Goal: Task Accomplishment & Management: Complete application form

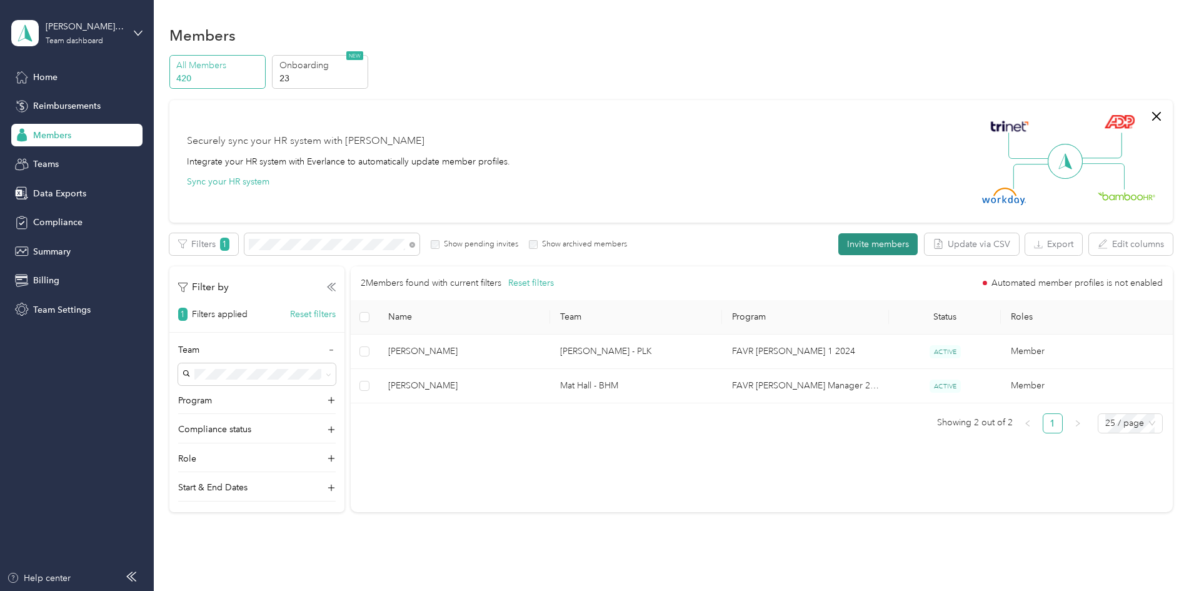
click at [838, 249] on button "Invite members" at bounding box center [877, 244] width 79 height 22
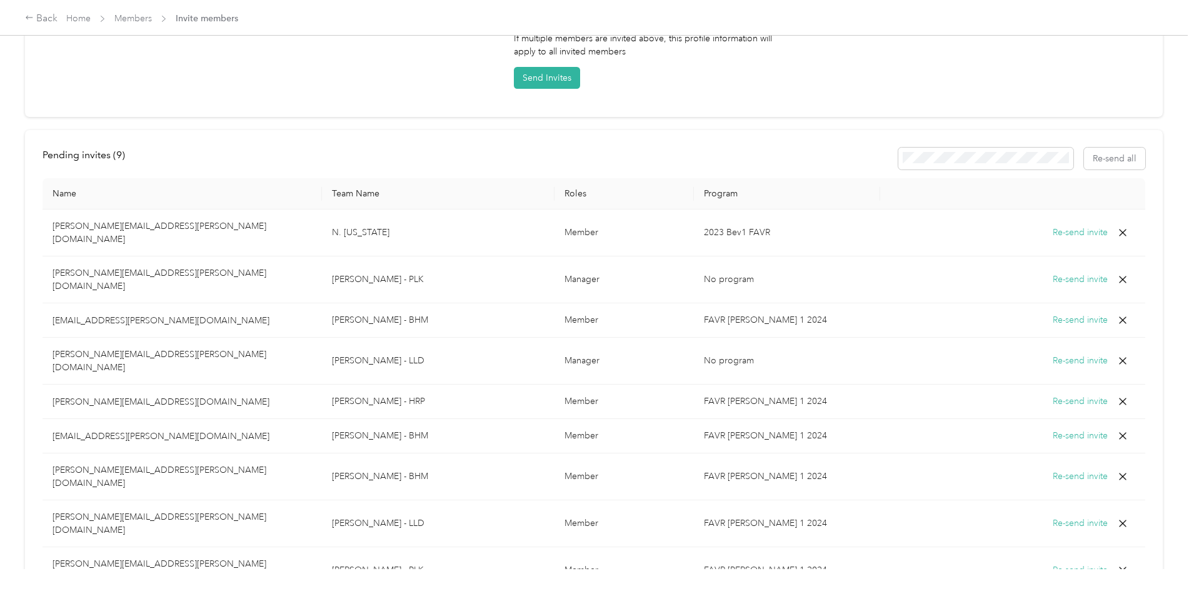
scroll to position [398, 0]
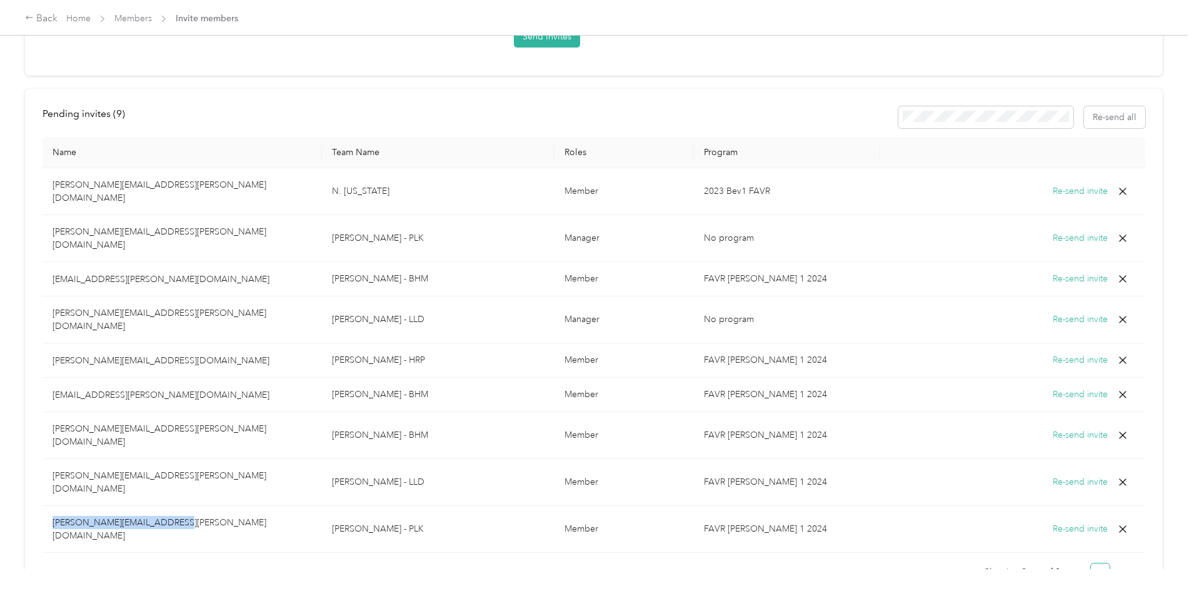
drag, startPoint x: 151, startPoint y: 446, endPoint x: 283, endPoint y: 448, distance: 132.6
click at [283, 506] on td "[PERSON_NAME][EMAIL_ADDRESS][PERSON_NAME][DOMAIN_NAME]" at bounding box center [182, 529] width 279 height 47
copy p "[PERSON_NAME][EMAIL_ADDRESS][PERSON_NAME][DOMAIN_NAME]"
click at [1119, 525] on icon at bounding box center [1123, 529] width 8 height 8
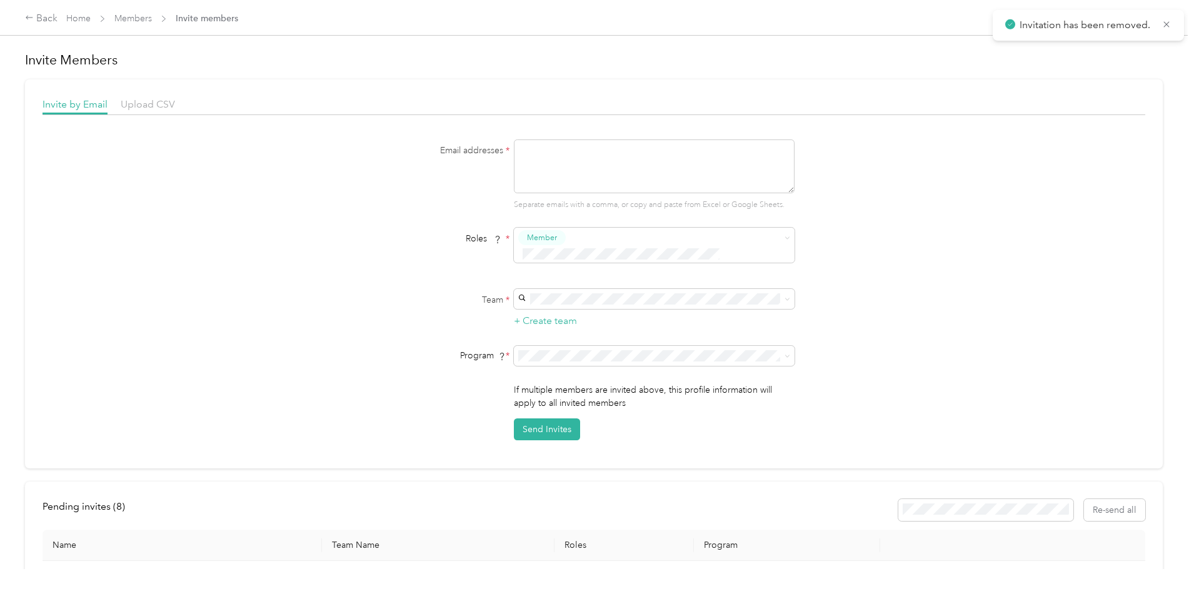
scroll to position [0, 0]
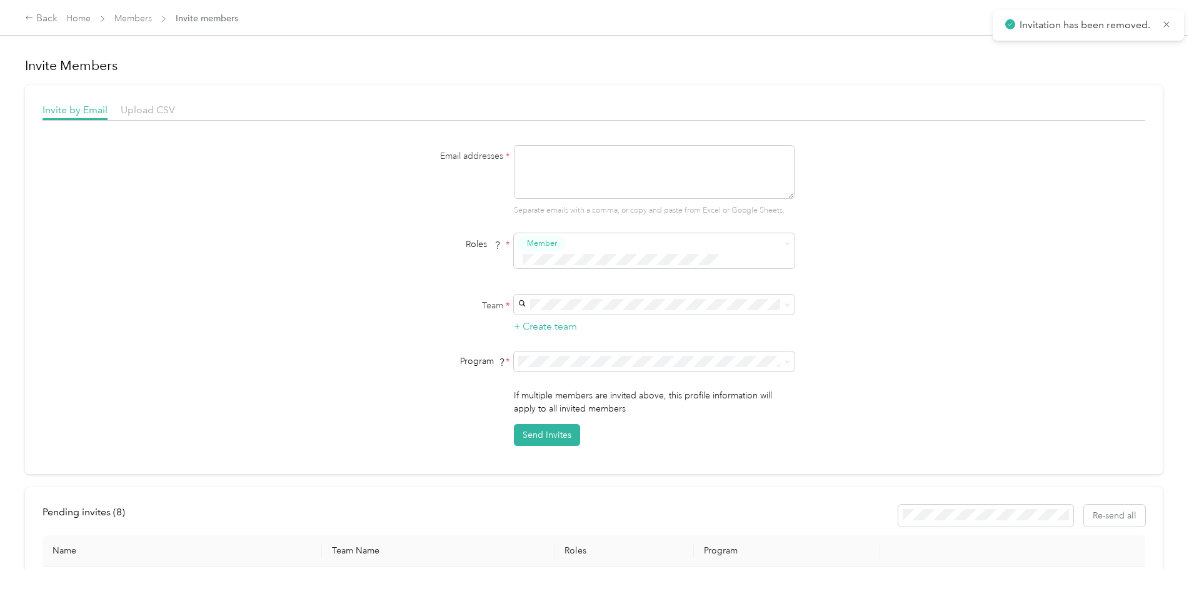
click at [559, 137] on div "Invite by Email Upload CSV Email addresses * Separate emails with a comma, or c…" at bounding box center [594, 274] width 1103 height 343
click at [558, 171] on textarea at bounding box center [654, 172] width 281 height 54
paste textarea "[PERSON_NAME][EMAIL_ADDRESS][PERSON_NAME][DOMAIN_NAME]"
type textarea "[PERSON_NAME][EMAIL_ADDRESS][PERSON_NAME][DOMAIN_NAME]"
click at [588, 318] on div "[PERSON_NAME] - PLK [PERSON_NAME][EMAIL_ADDRESS][PERSON_NAME][DOMAIN_NAME]" at bounding box center [652, 325] width 263 height 42
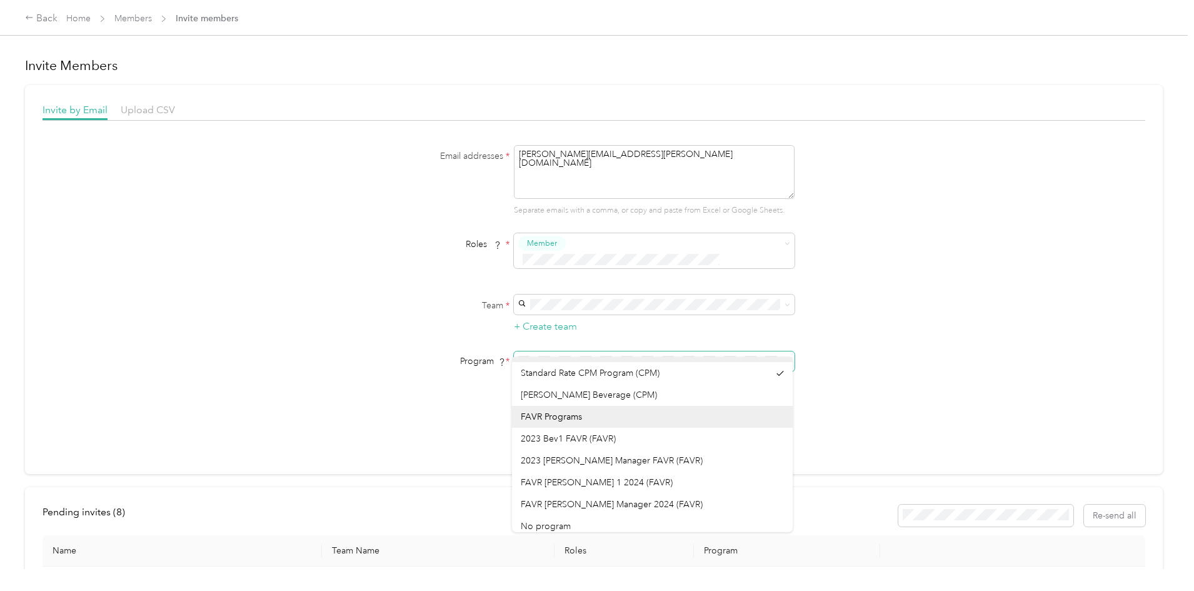
scroll to position [22, 0]
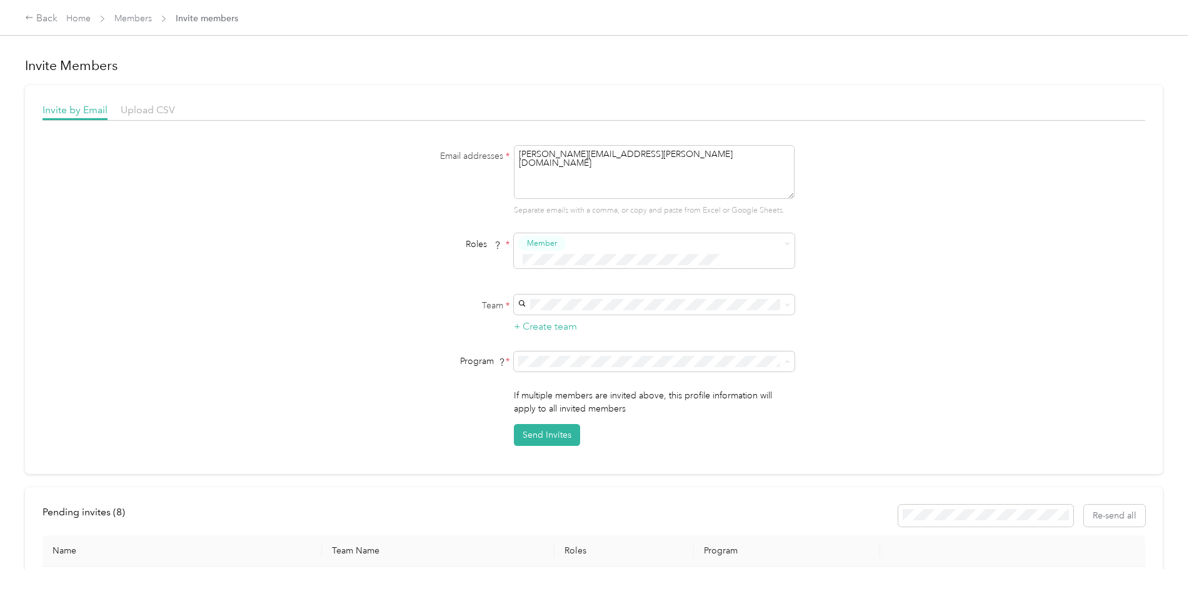
click at [627, 476] on div "FAVR [PERSON_NAME] 1 2024 (FAVR)" at bounding box center [652, 477] width 263 height 13
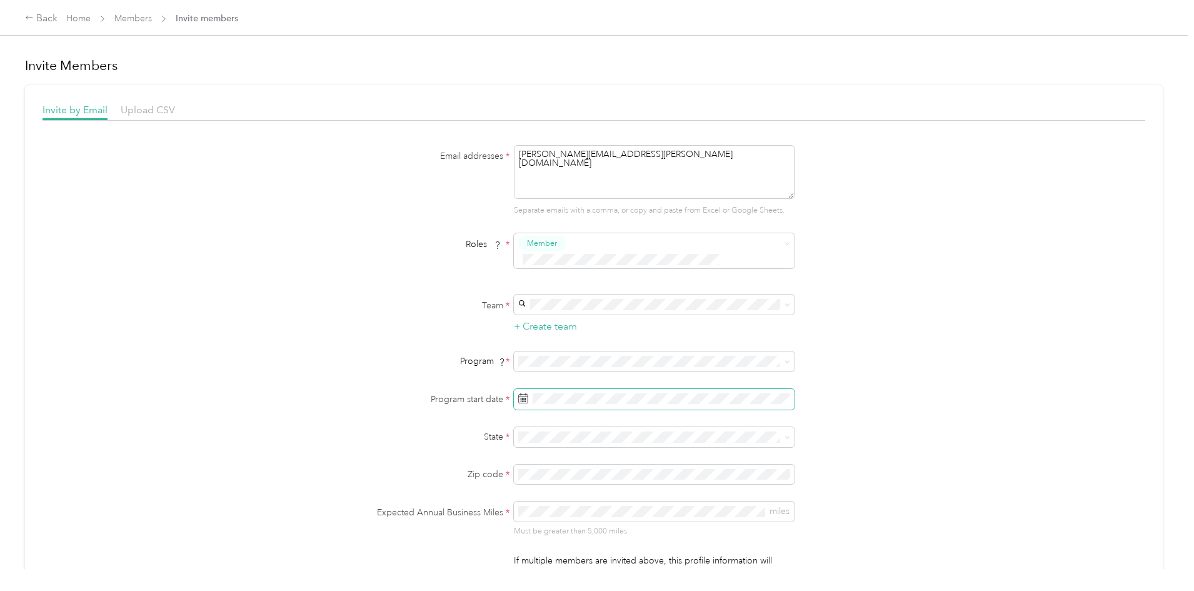
click at [552, 389] on span at bounding box center [654, 399] width 281 height 21
click at [601, 258] on div "4" at bounding box center [607, 257] width 16 height 16
click at [580, 277] on p "[US_STATE]" at bounding box center [652, 275] width 263 height 13
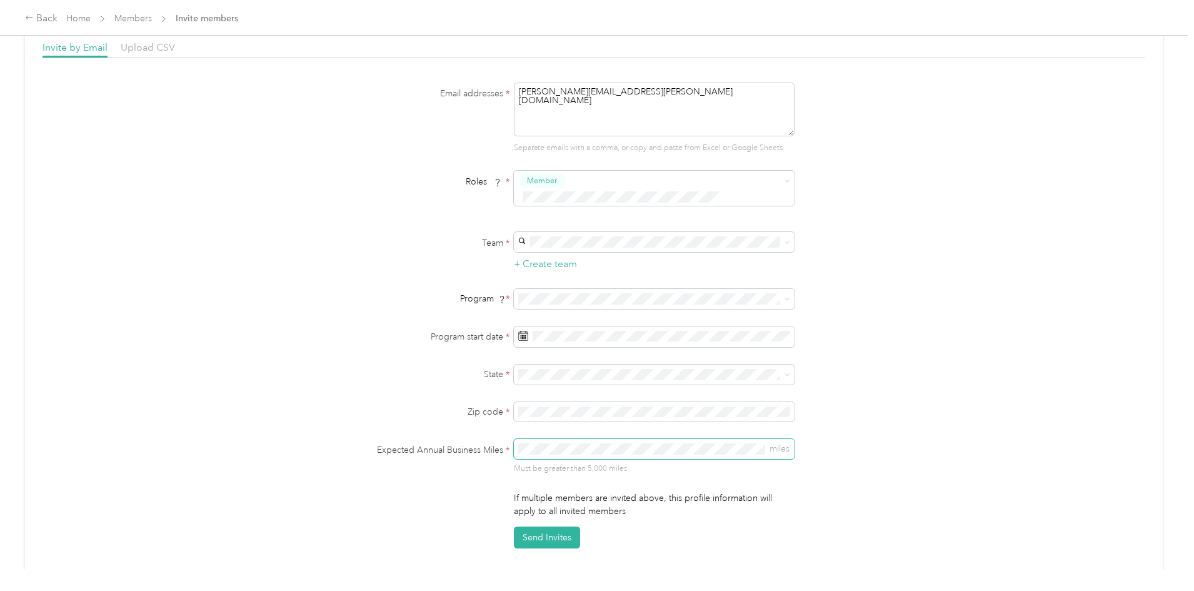
scroll to position [125, 0]
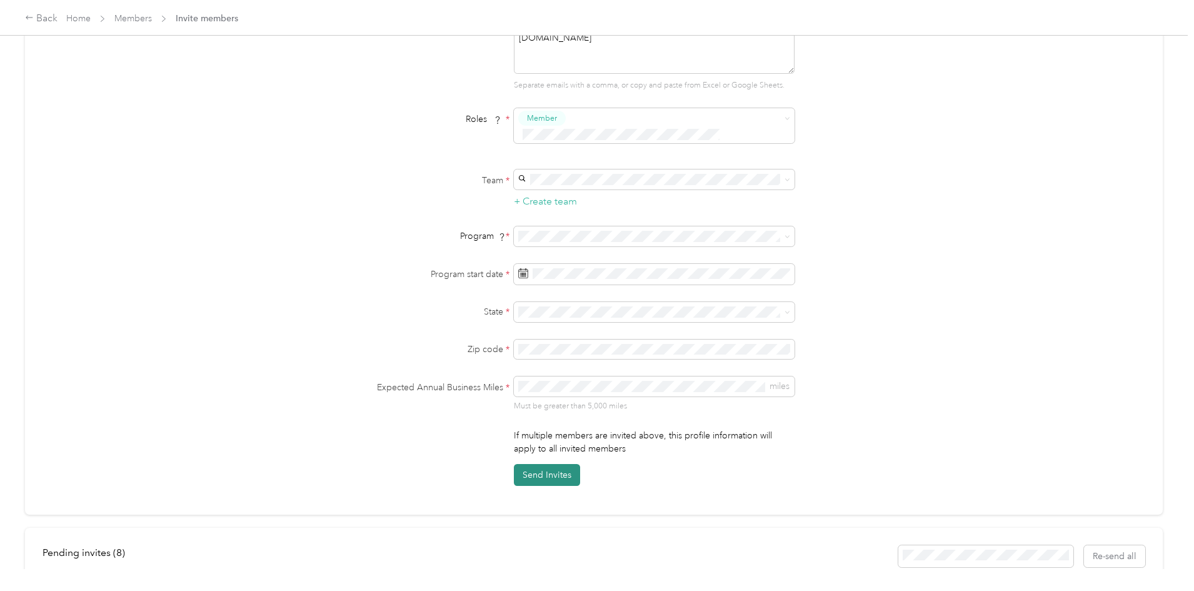
click at [526, 464] on button "Send Invites" at bounding box center [547, 475] width 66 height 22
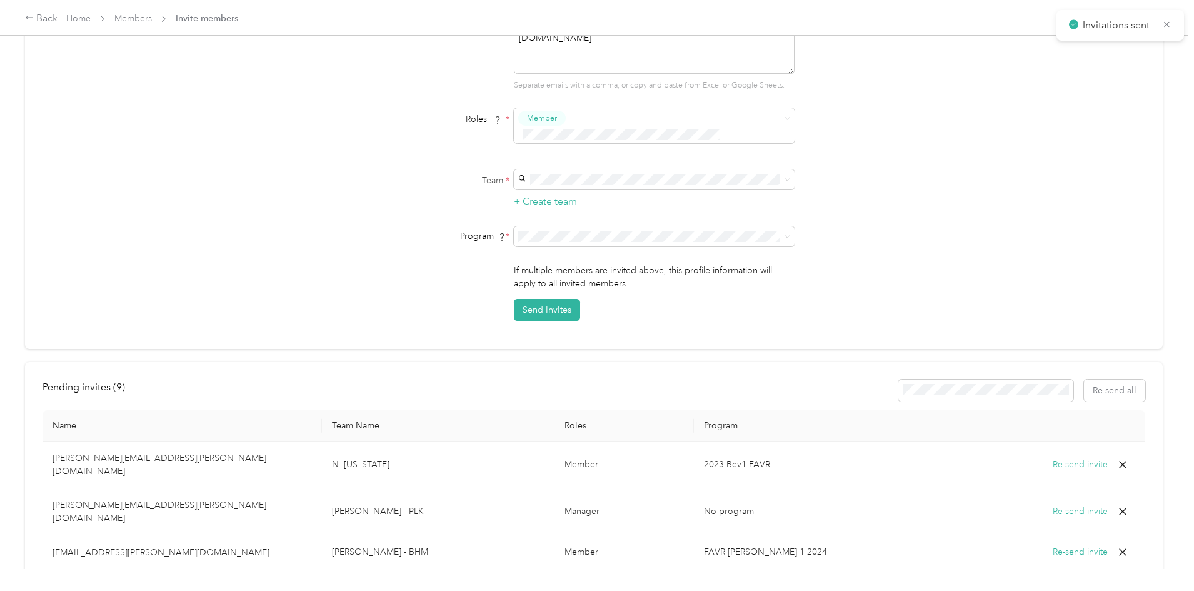
scroll to position [398, 0]
